Goal: Transaction & Acquisition: Purchase product/service

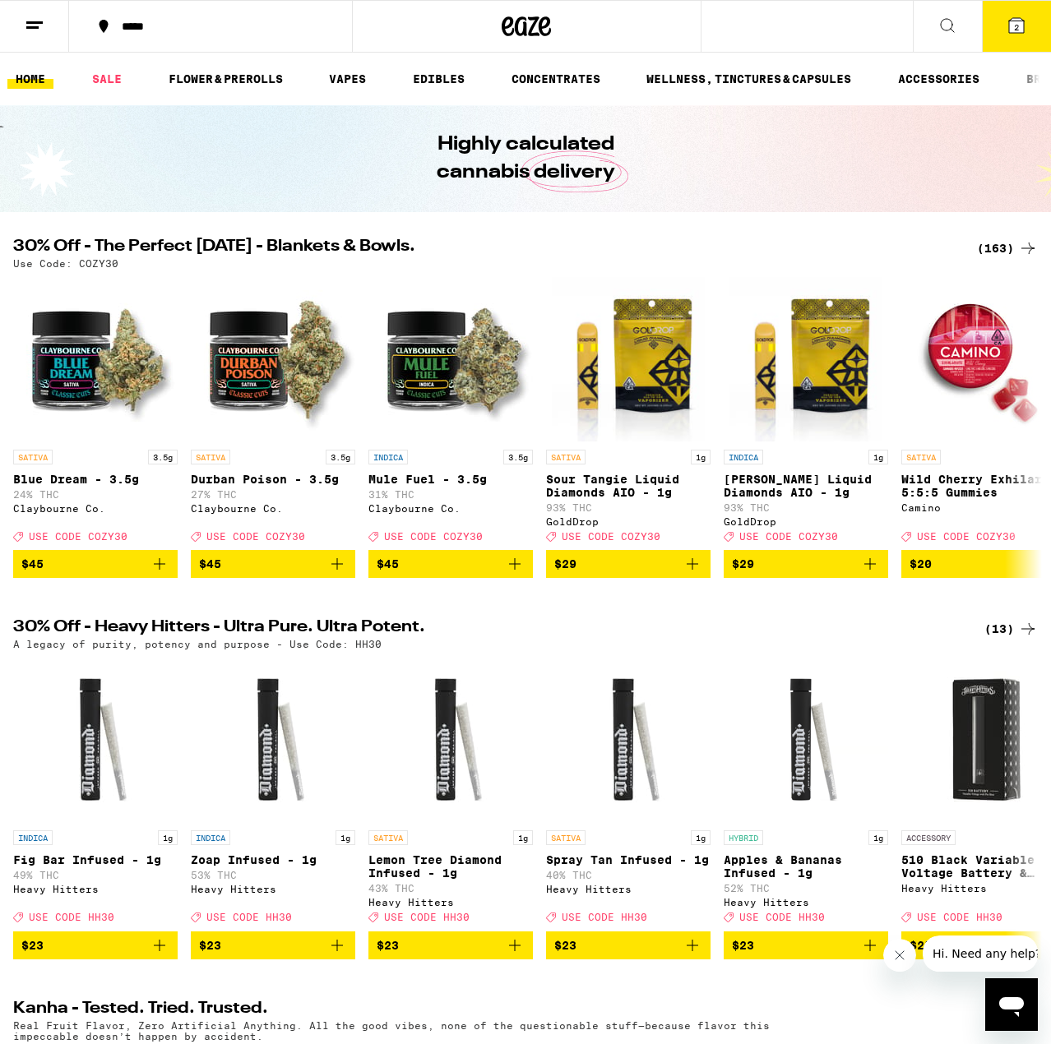
click at [946, 40] on button at bounding box center [946, 27] width 69 height 52
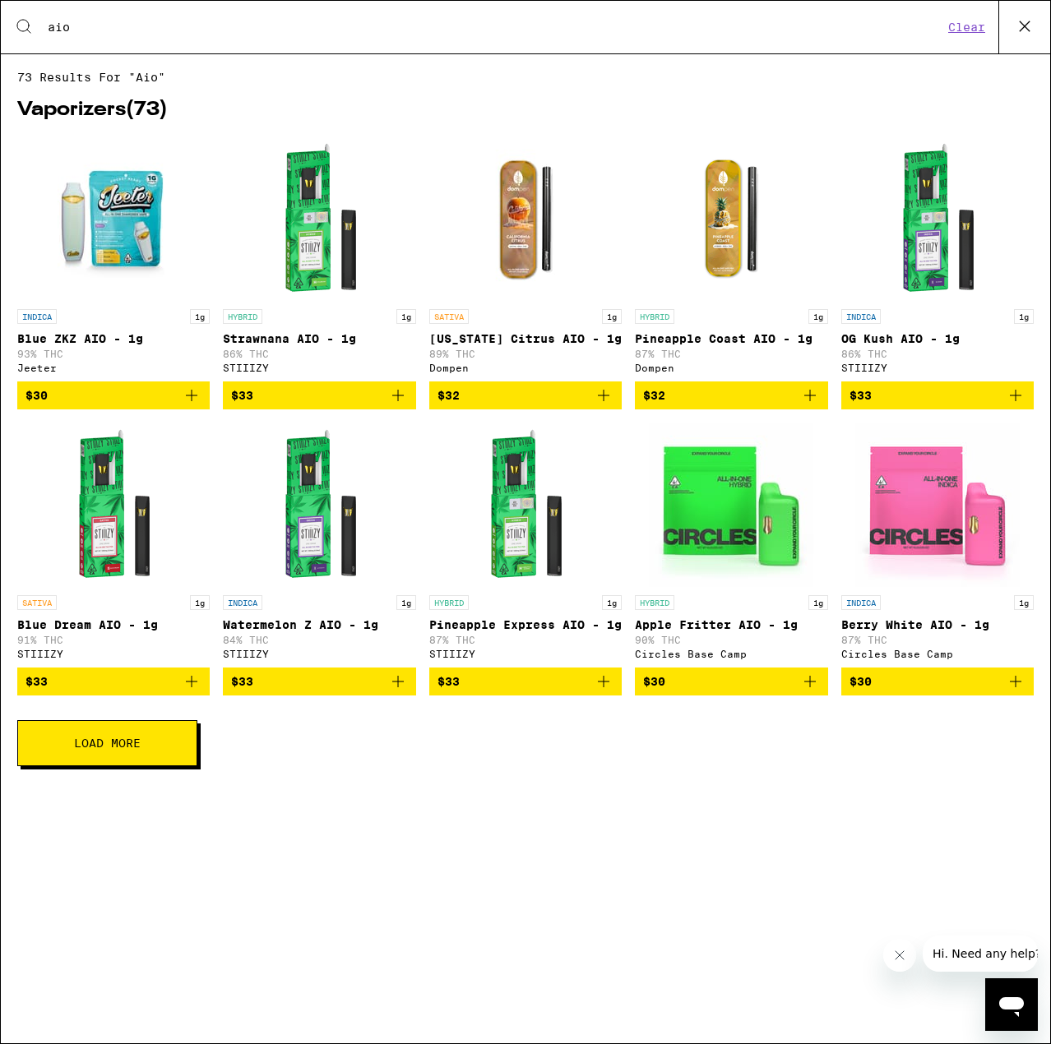
type input "aio"
click at [135, 749] on span "Load More" at bounding box center [107, 743] width 67 height 12
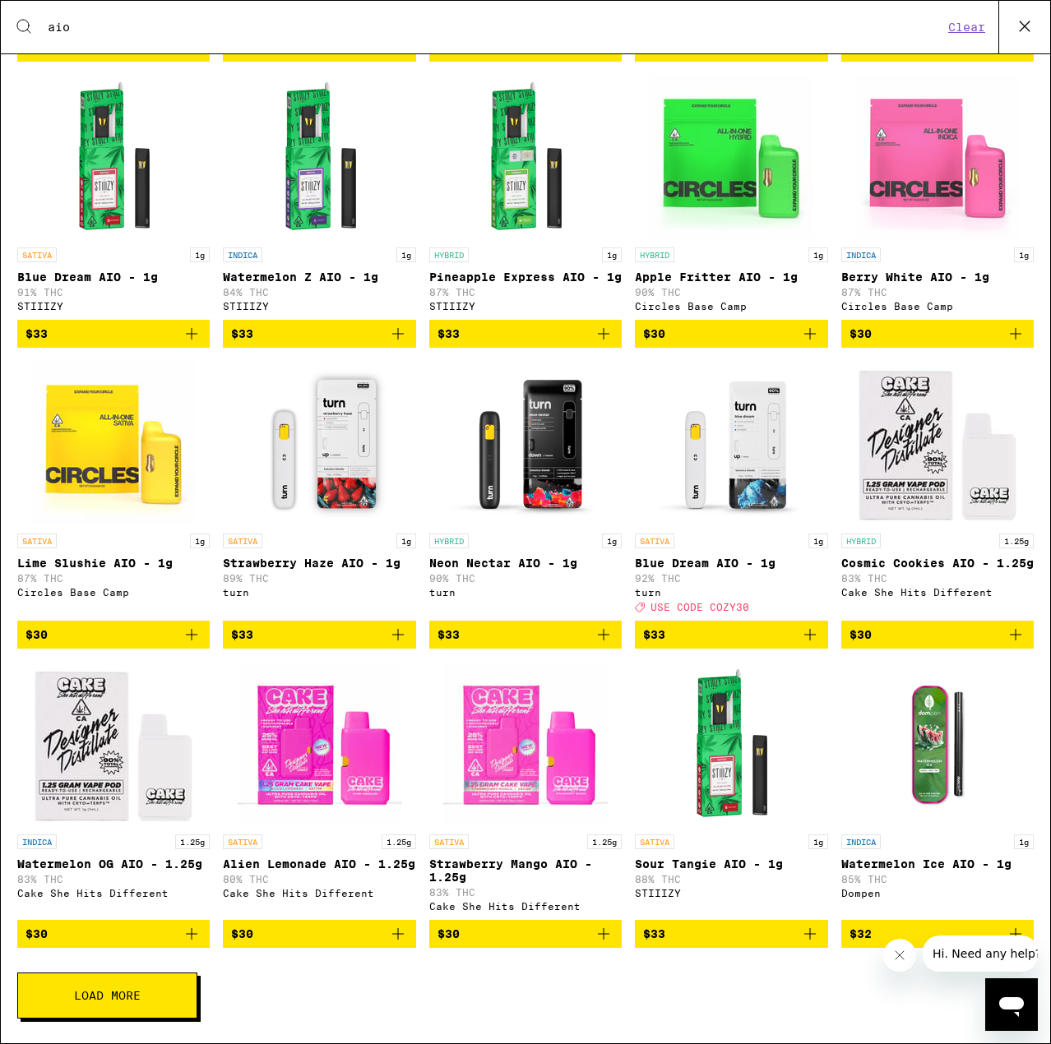
scroll to position [413, 0]
click at [136, 995] on span "Load More" at bounding box center [107, 996] width 67 height 12
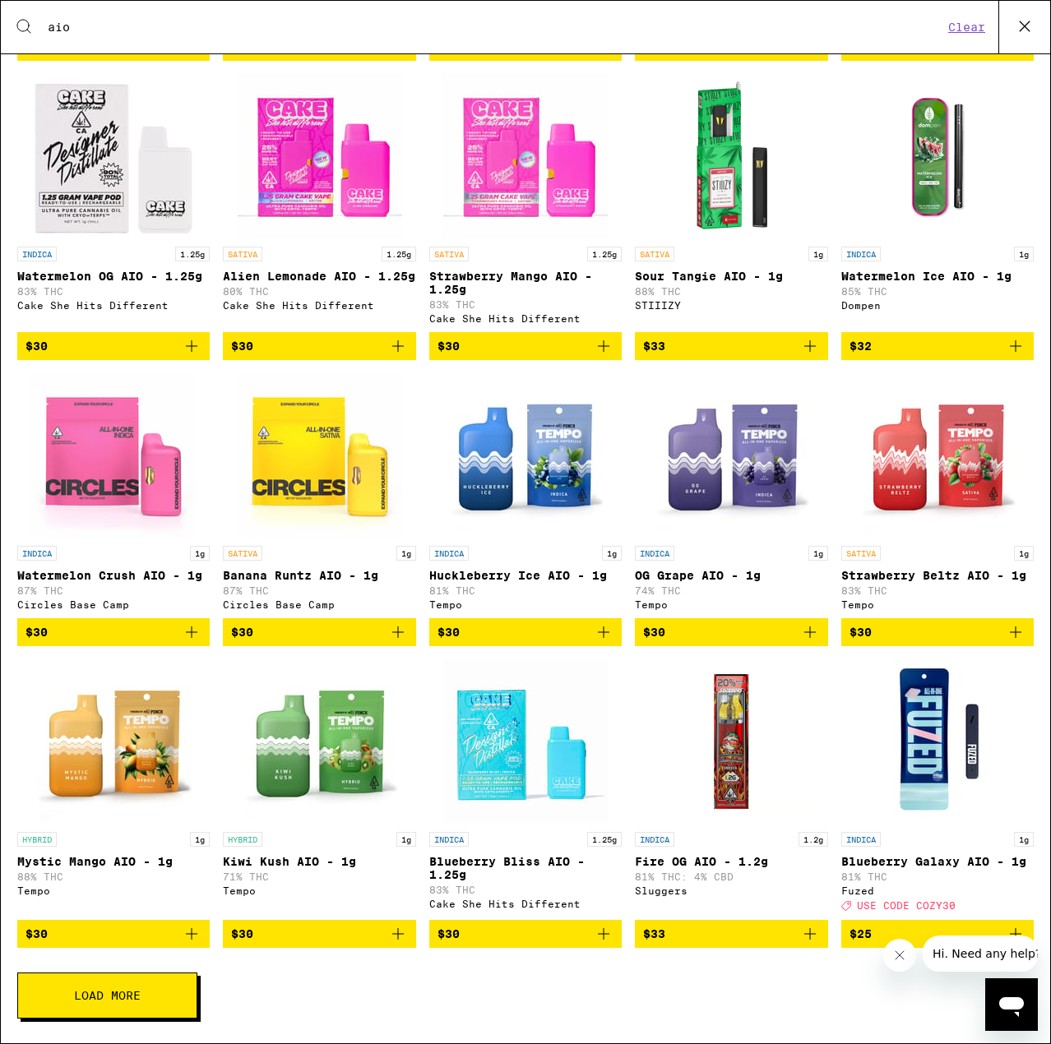
scroll to position [1017, 0]
click at [113, 995] on span "Load More" at bounding box center [107, 996] width 67 height 12
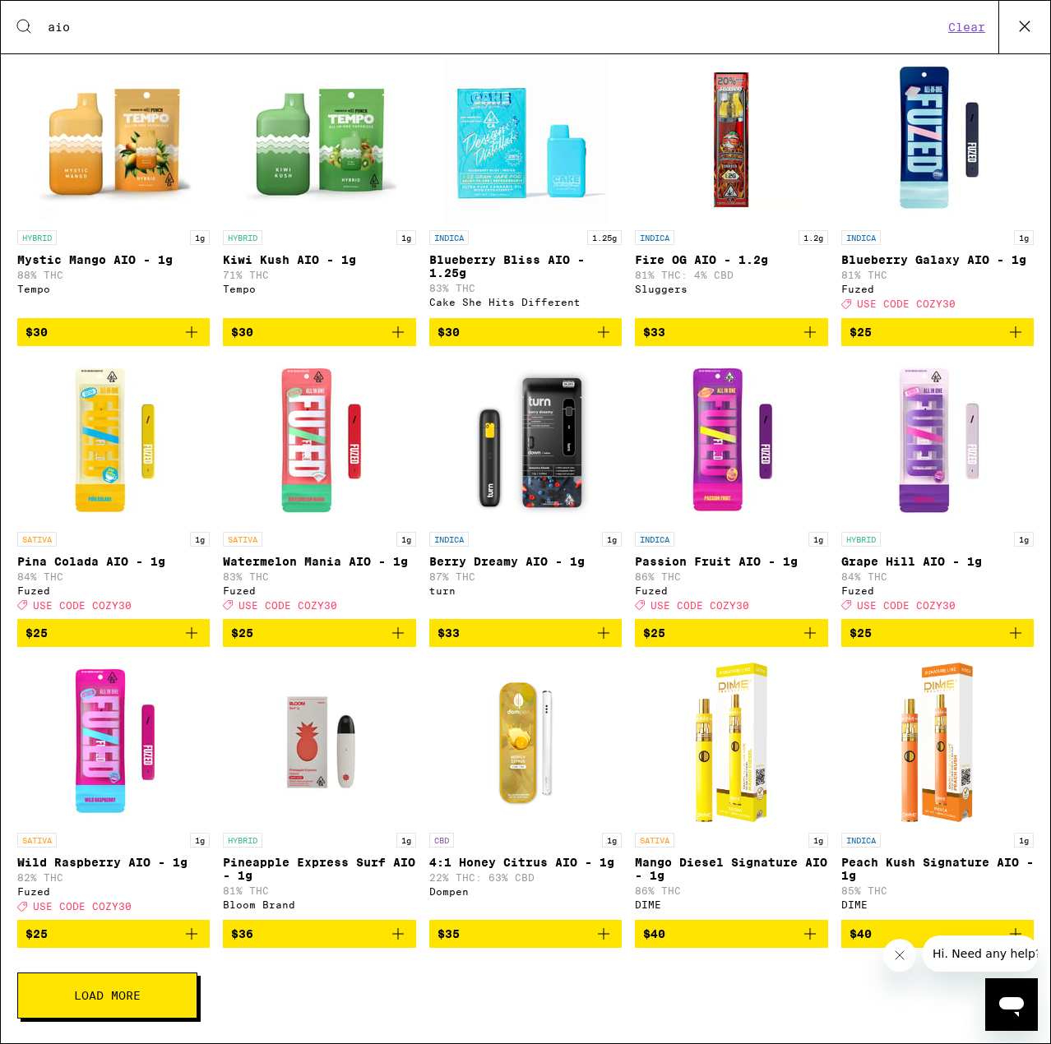
scroll to position [1637, 0]
click at [151, 979] on button "Load More" at bounding box center [107, 995] width 180 height 46
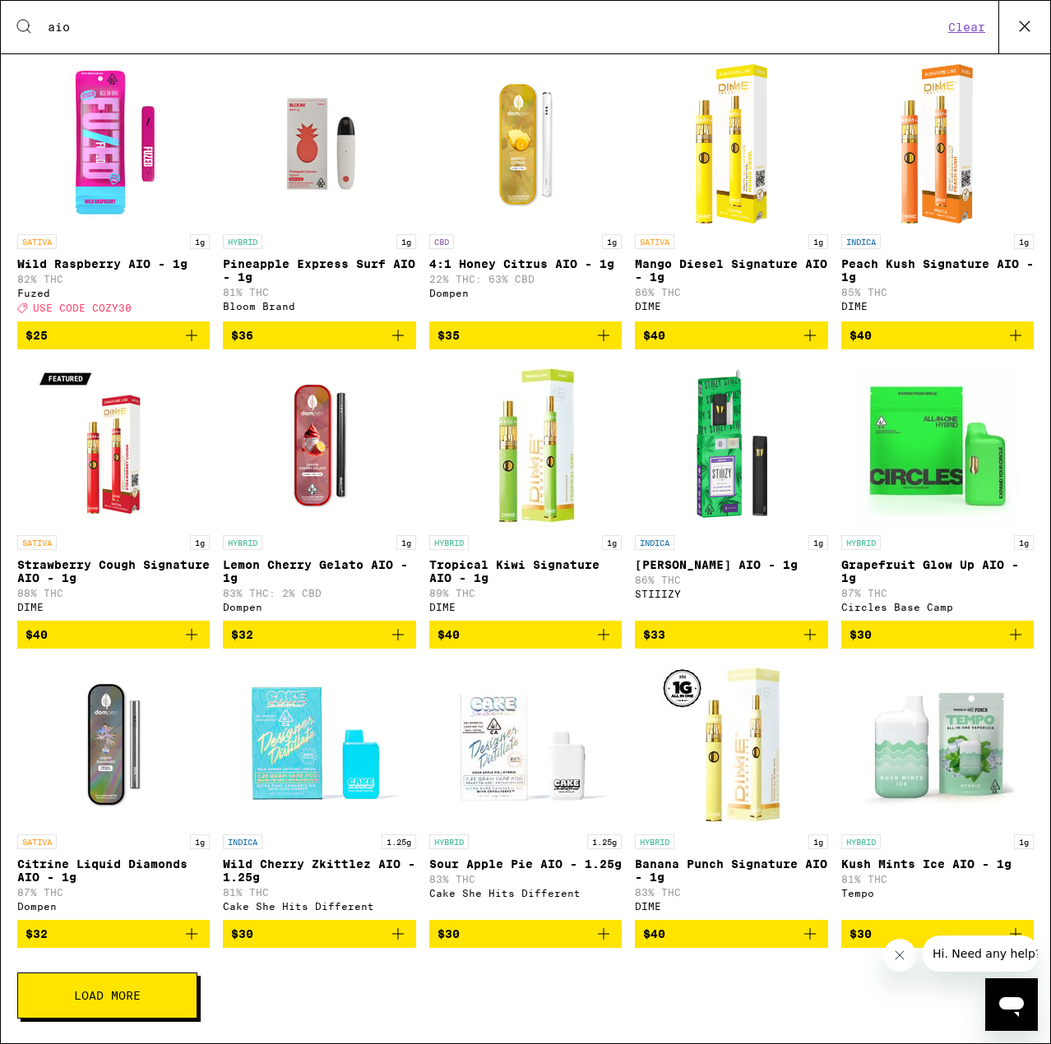
scroll to position [2254, 0]
click at [118, 1004] on button "Load More" at bounding box center [107, 995] width 180 height 46
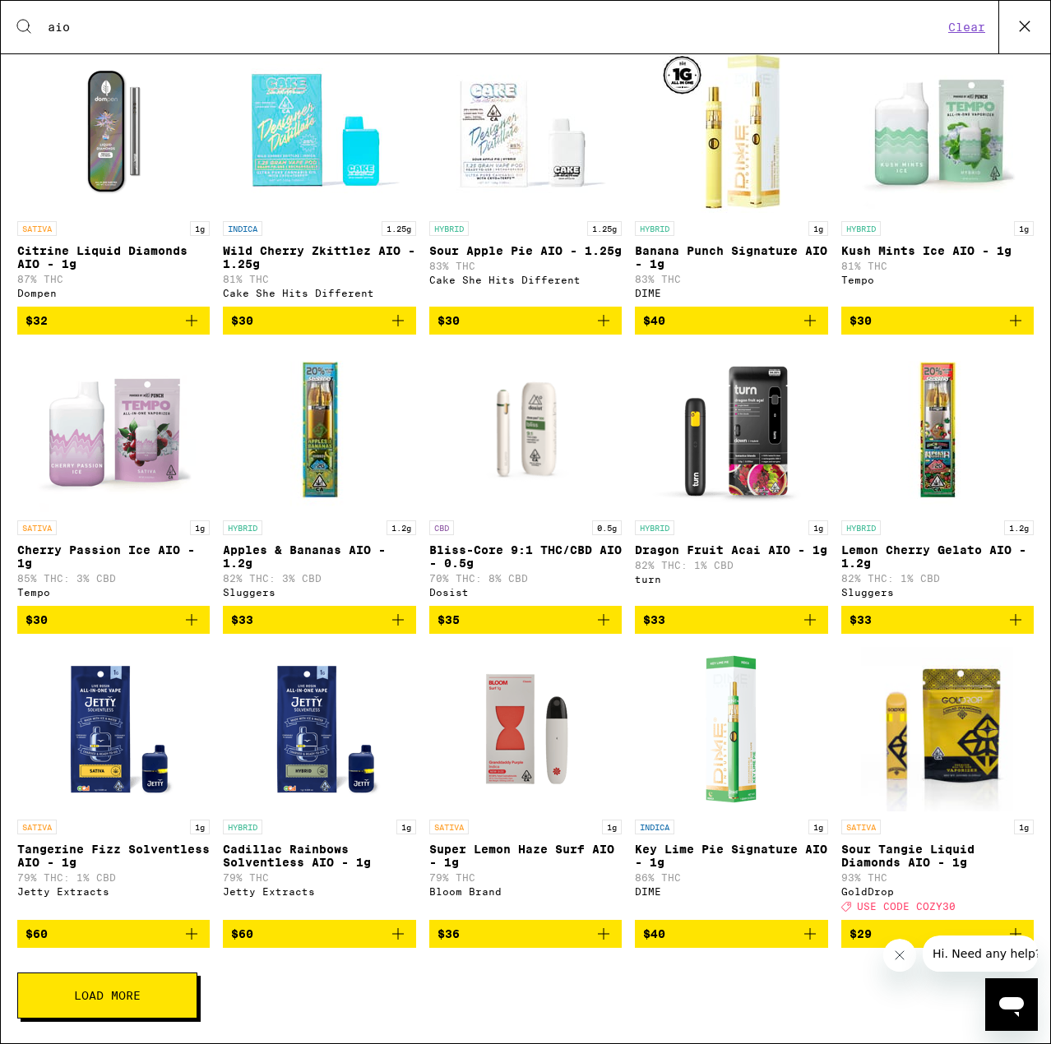
scroll to position [2888, 0]
